Goal: Task Accomplishment & Management: Complete application form

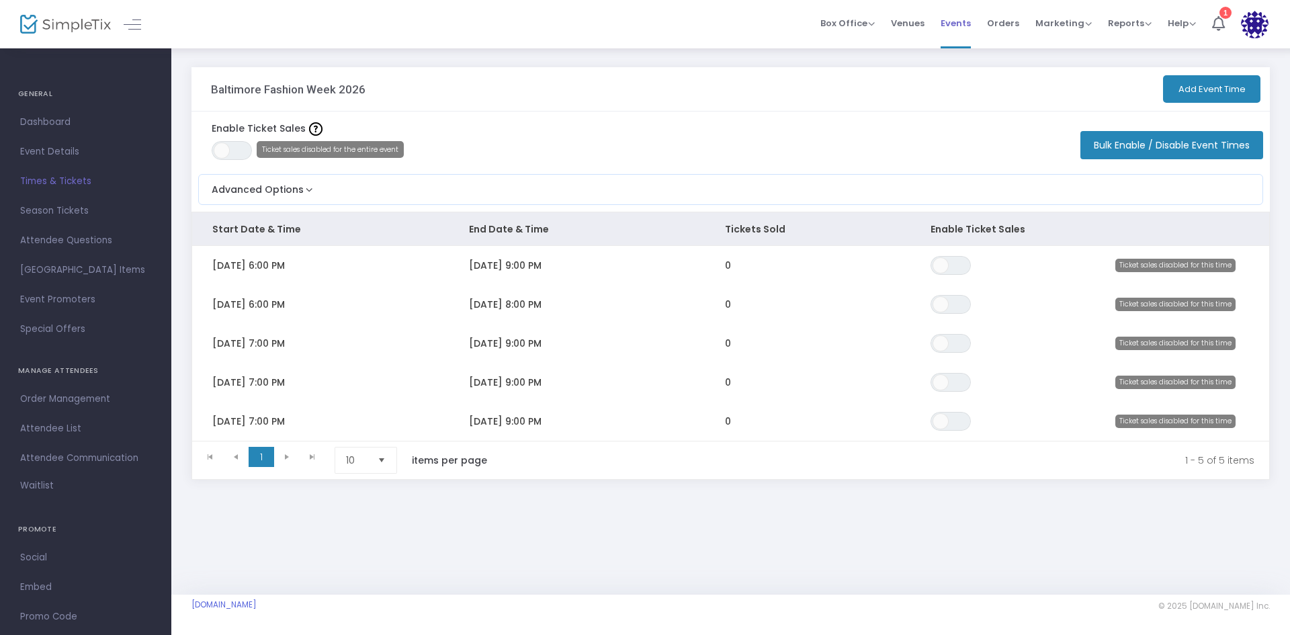
click at [953, 20] on span "Events" at bounding box center [956, 23] width 30 height 34
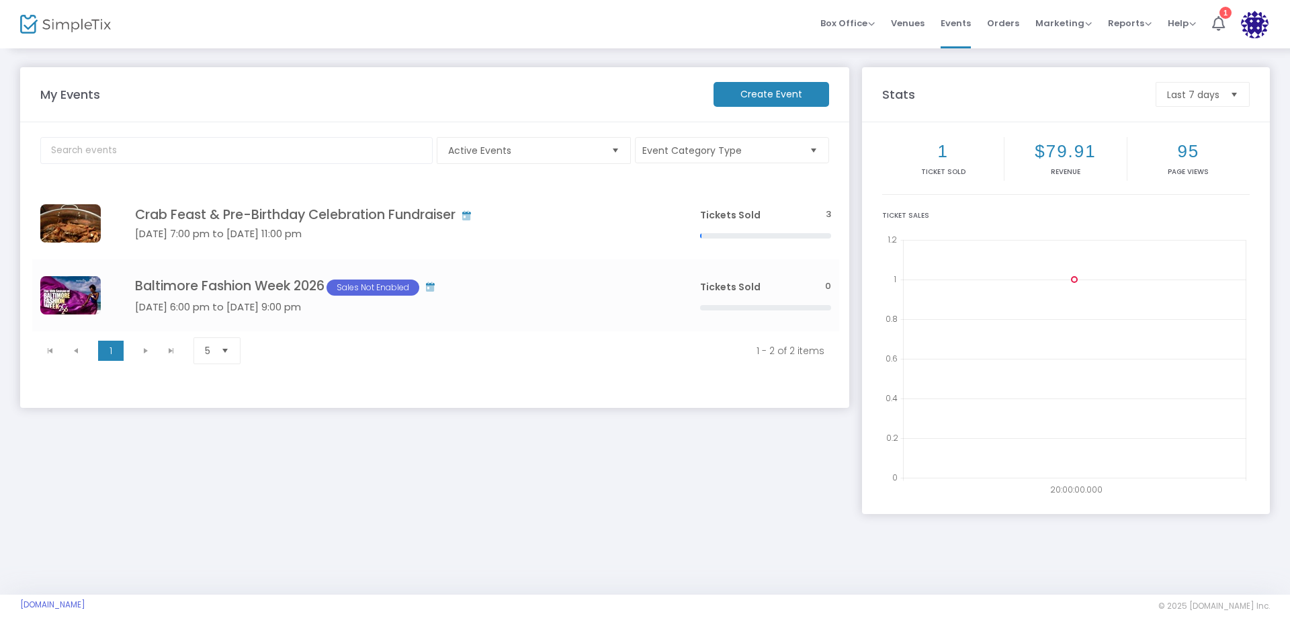
click at [775, 101] on m-button "Create Event" at bounding box center [772, 94] width 116 height 25
